Goal: Task Accomplishment & Management: Use online tool/utility

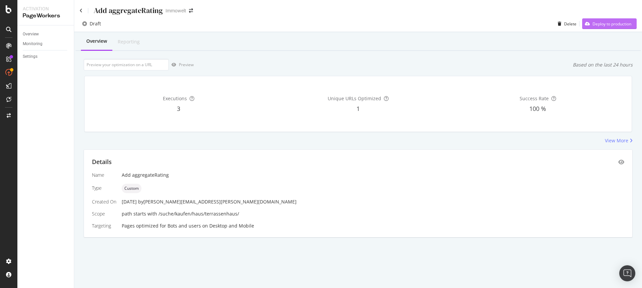
click at [614, 24] on div "Deploy to production" at bounding box center [611, 24] width 39 height 6
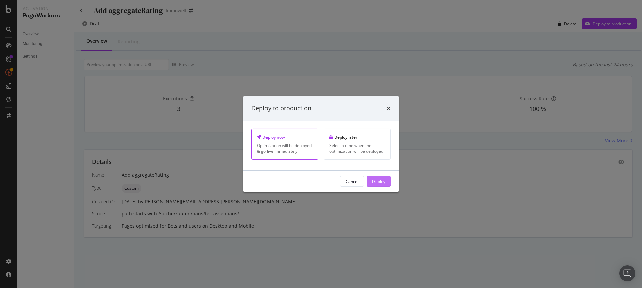
click at [377, 183] on div "Deploy" at bounding box center [378, 181] width 13 height 6
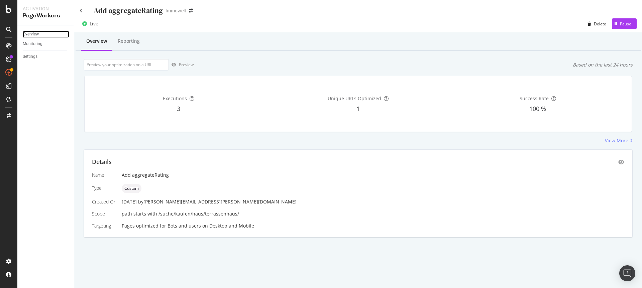
click at [36, 33] on div "Overview" at bounding box center [31, 34] width 16 height 7
